Goal: Book appointment/travel/reservation

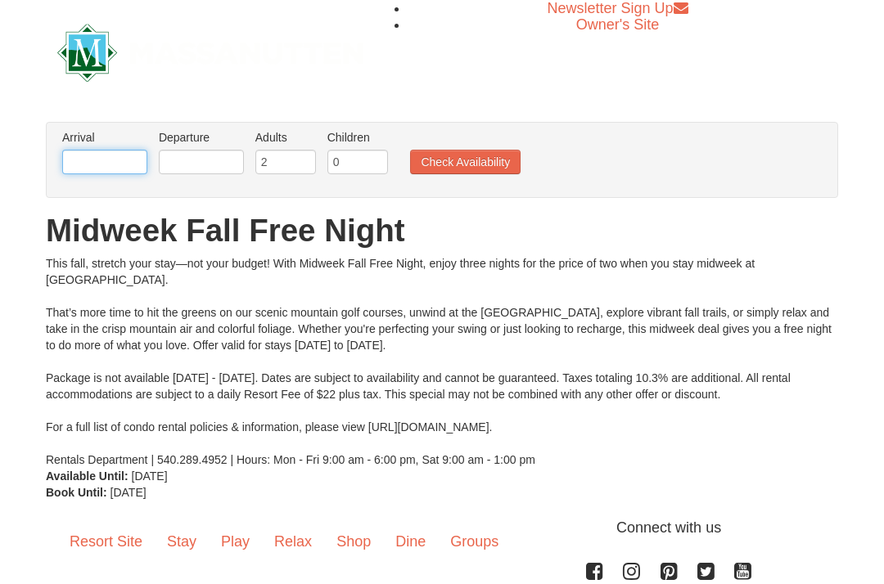
click at [98, 166] on input "text" at bounding box center [104, 162] width 85 height 25
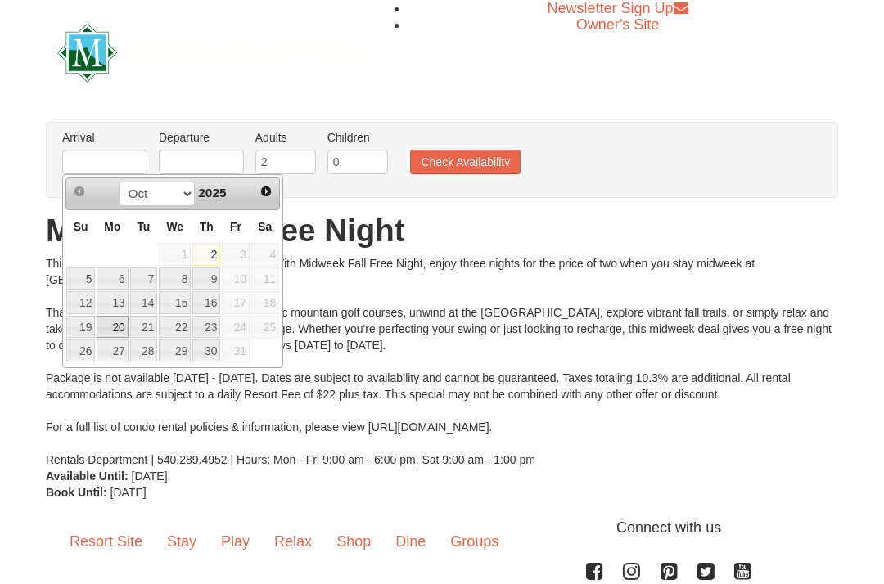
click at [121, 331] on link "20" at bounding box center [112, 327] width 31 height 23
type input "[DATE]"
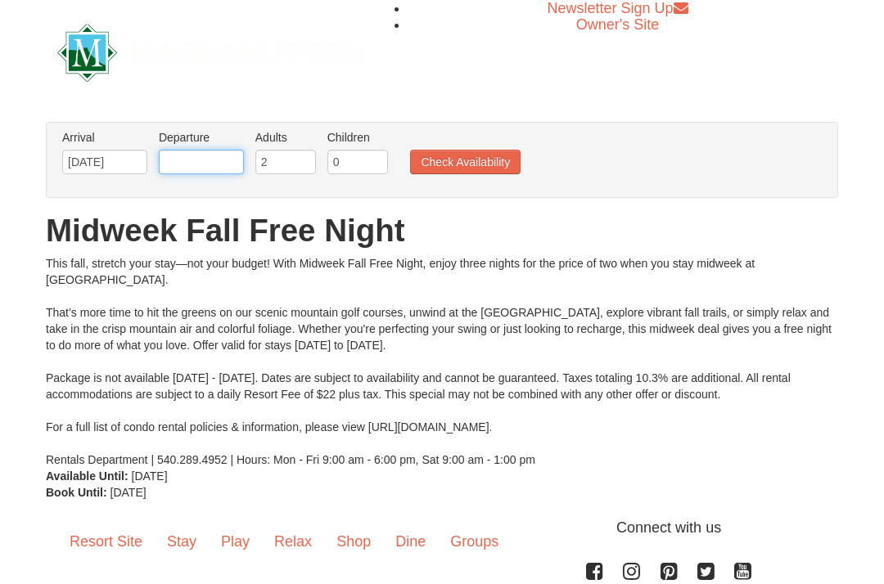
click at [210, 158] on input "text" at bounding box center [201, 162] width 85 height 25
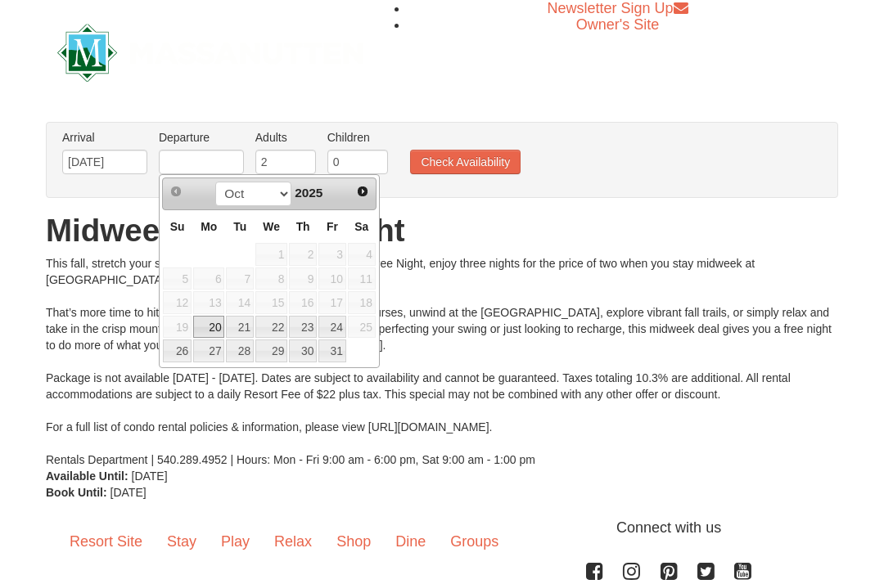
click at [223, 336] on link "20" at bounding box center [208, 327] width 31 height 23
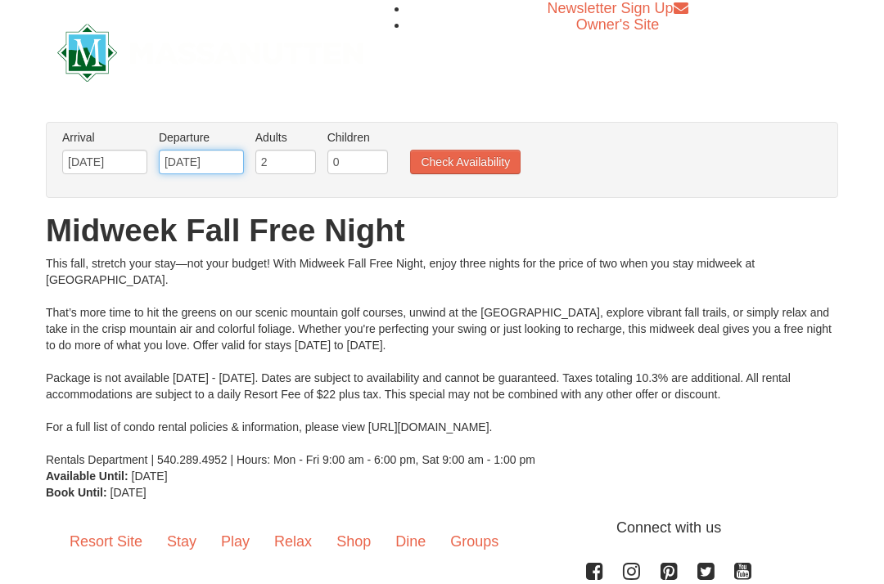
click at [202, 164] on input "[DATE]" at bounding box center [201, 162] width 85 height 25
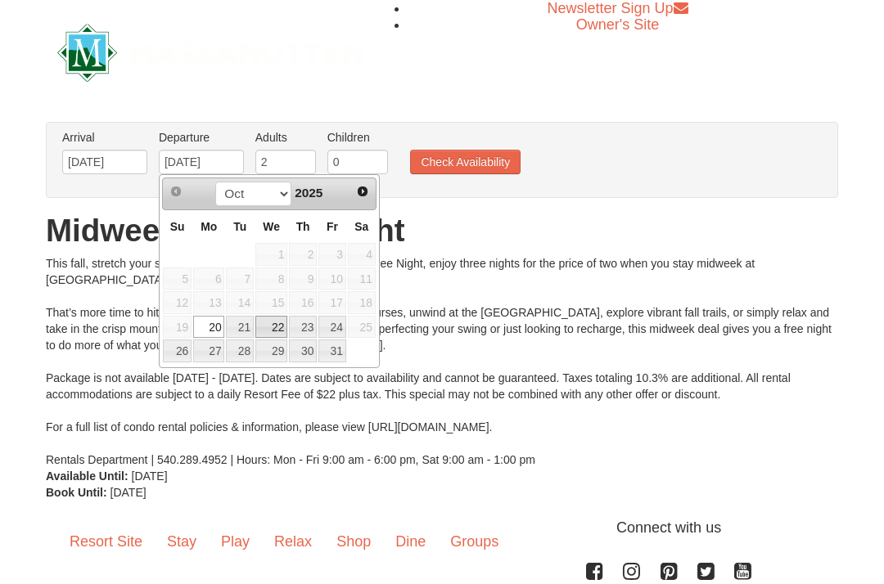
click at [286, 327] on link "22" at bounding box center [271, 327] width 32 height 23
type input "[DATE]"
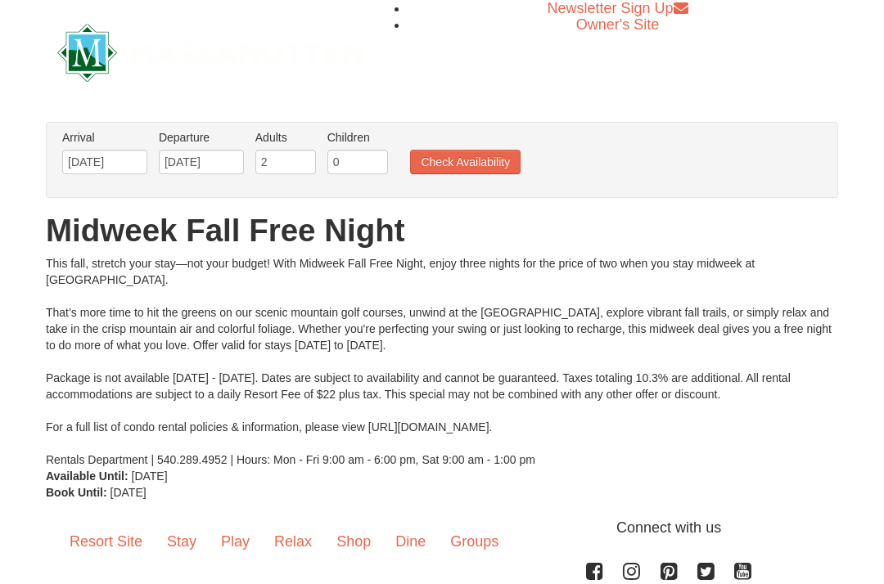
click at [466, 160] on button "Check Availability" at bounding box center [465, 162] width 110 height 25
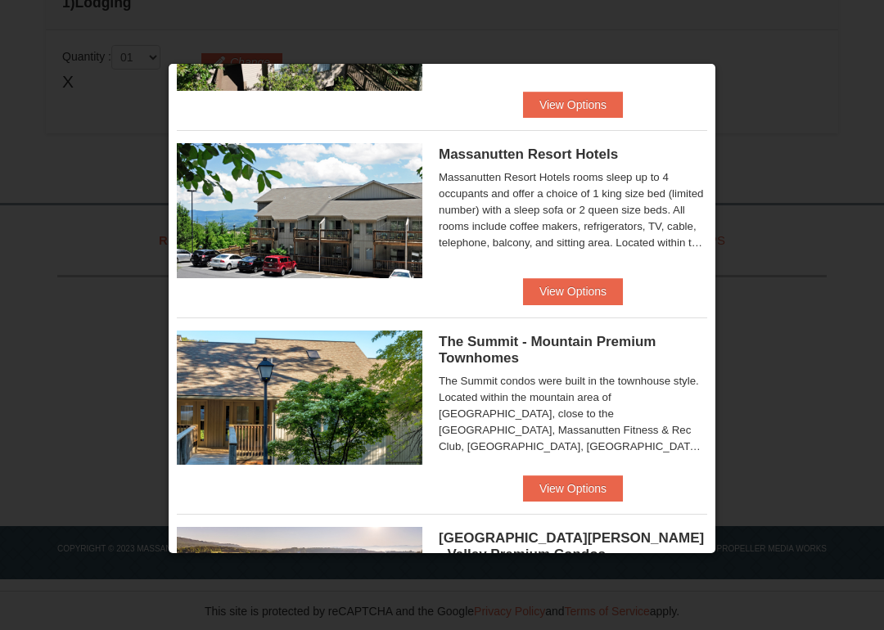
scroll to position [535, 0]
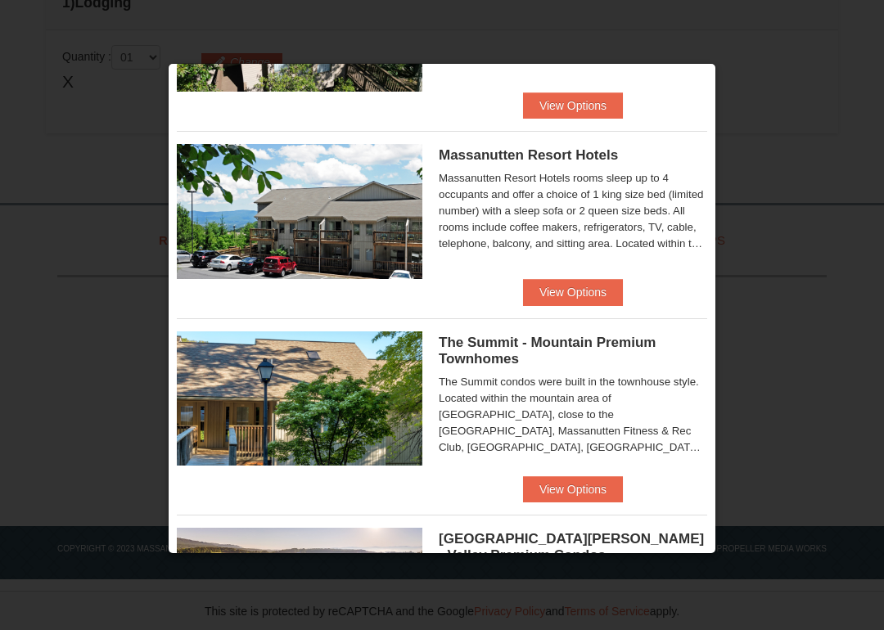
click at [701, 242] on div "Massanutten Resort Hotels rooms sleep up to 4 occupants and offer a choice of 1…" at bounding box center [573, 211] width 268 height 82
click at [576, 219] on div "Massanutten Resort Hotels rooms sleep up to 4 occupants and offer a choice of 1…" at bounding box center [573, 211] width 268 height 82
click at [552, 159] on span "Massanutten Resort Hotels" at bounding box center [528, 155] width 179 height 16
click at [562, 293] on button "View Options" at bounding box center [573, 292] width 100 height 26
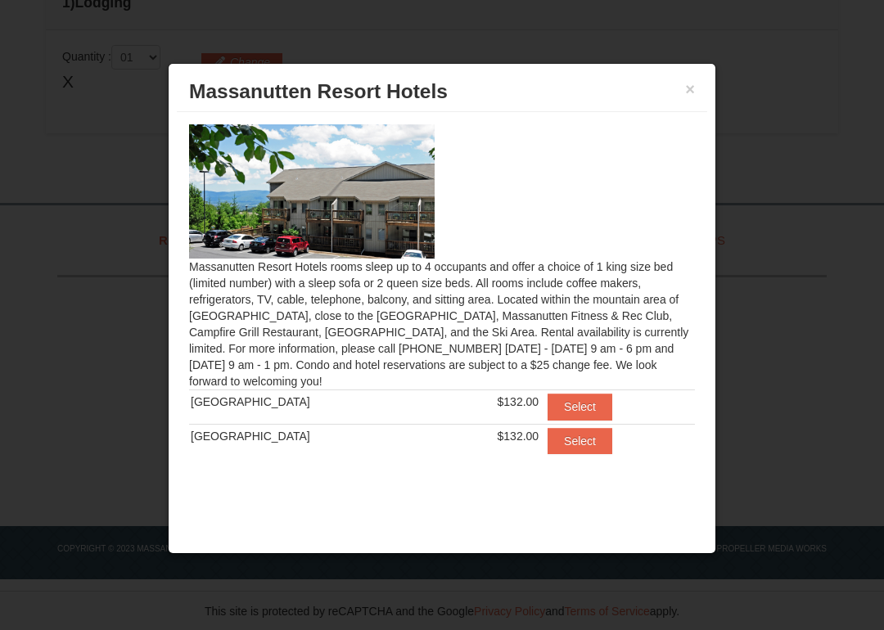
click at [385, 214] on img at bounding box center [311, 191] width 245 height 134
click at [570, 411] on button "Select" at bounding box center [579, 407] width 65 height 26
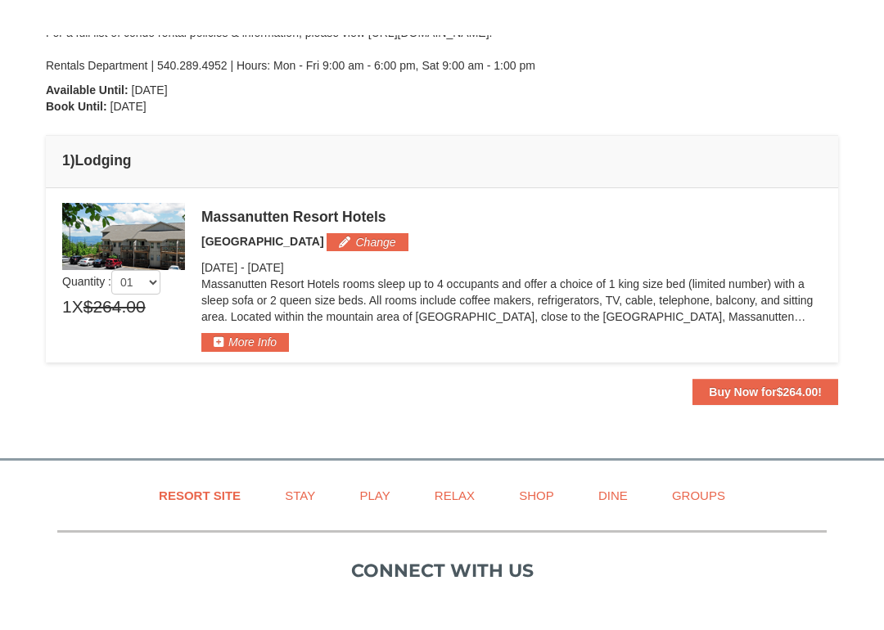
scroll to position [401, 0]
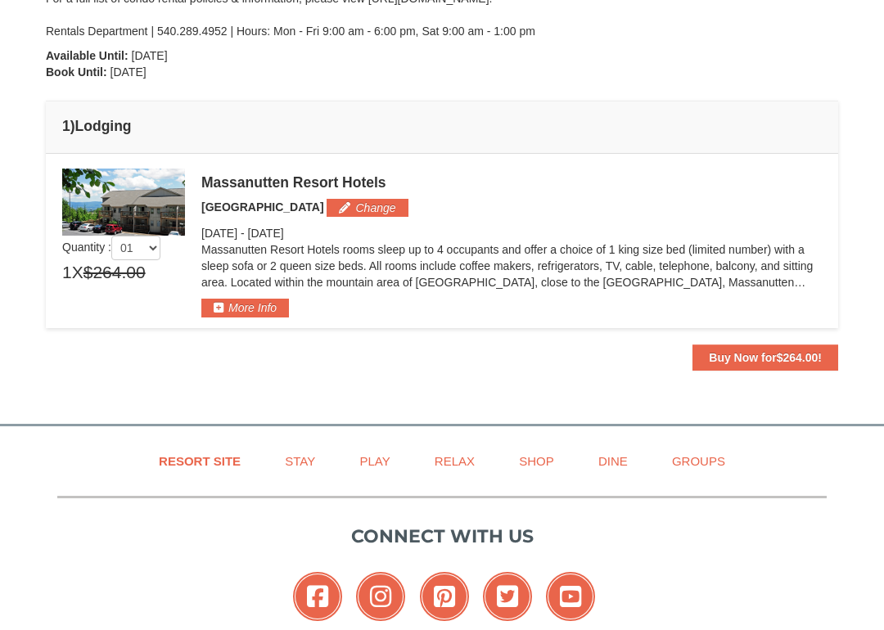
click at [262, 308] on button "More Info" at bounding box center [245, 308] width 88 height 18
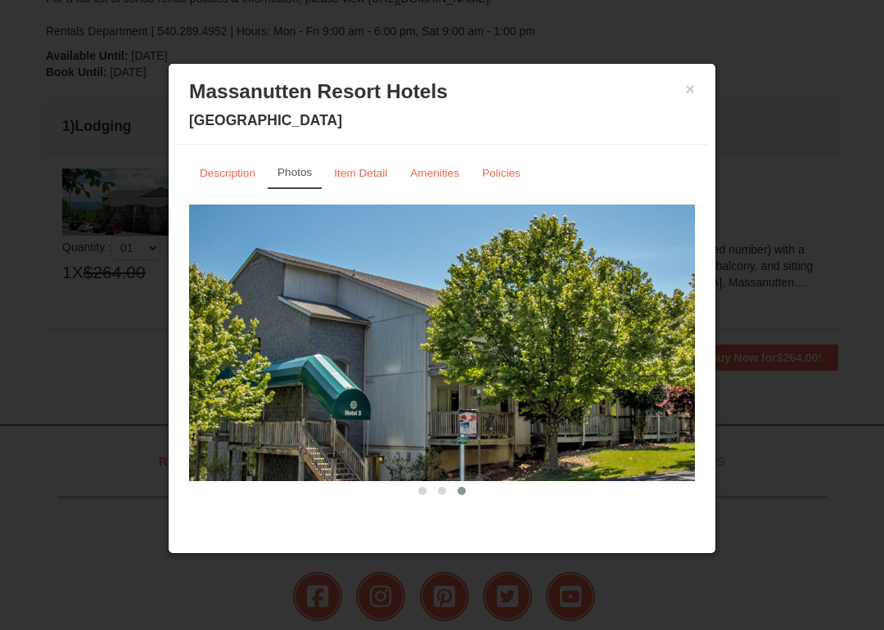
click at [438, 173] on small "Amenities" at bounding box center [434, 173] width 49 height 12
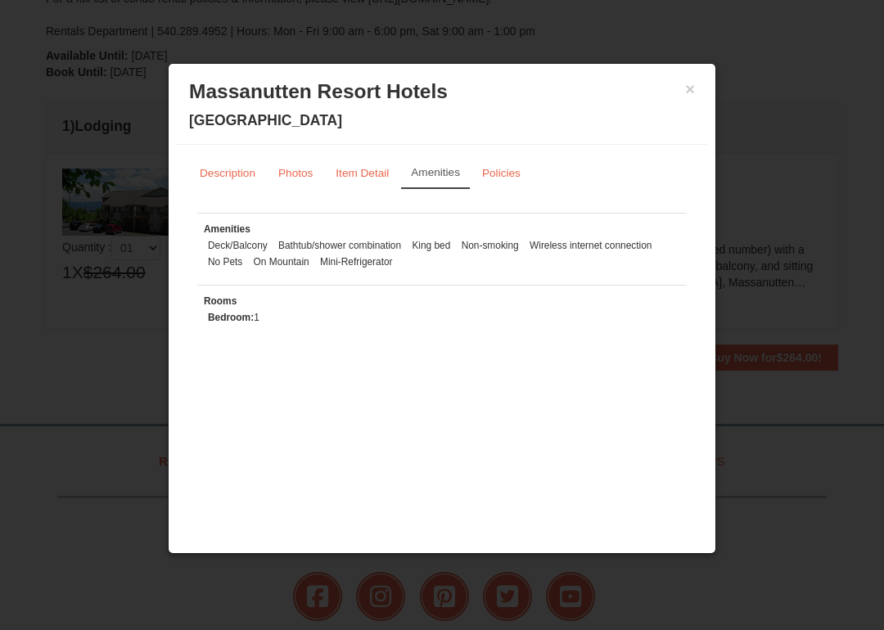
click at [236, 178] on small "Description" at bounding box center [228, 173] width 56 height 12
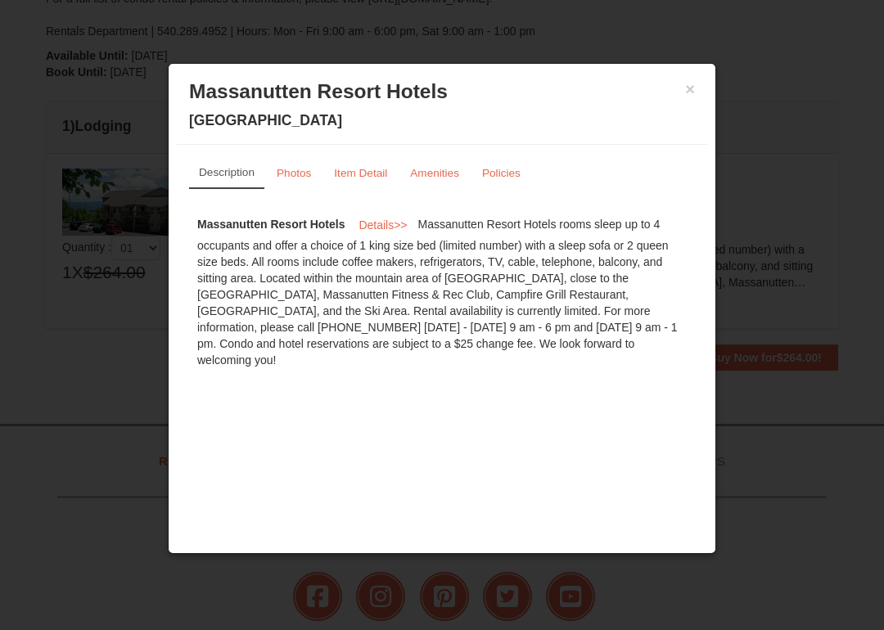
click at [687, 93] on button "×" at bounding box center [690, 89] width 10 height 16
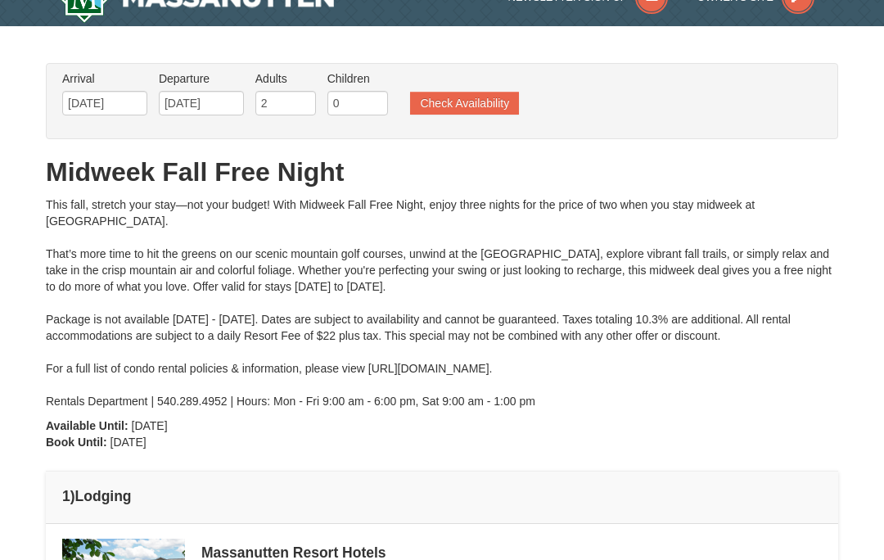
scroll to position [0, 0]
